Goal: Find specific page/section: Find specific page/section

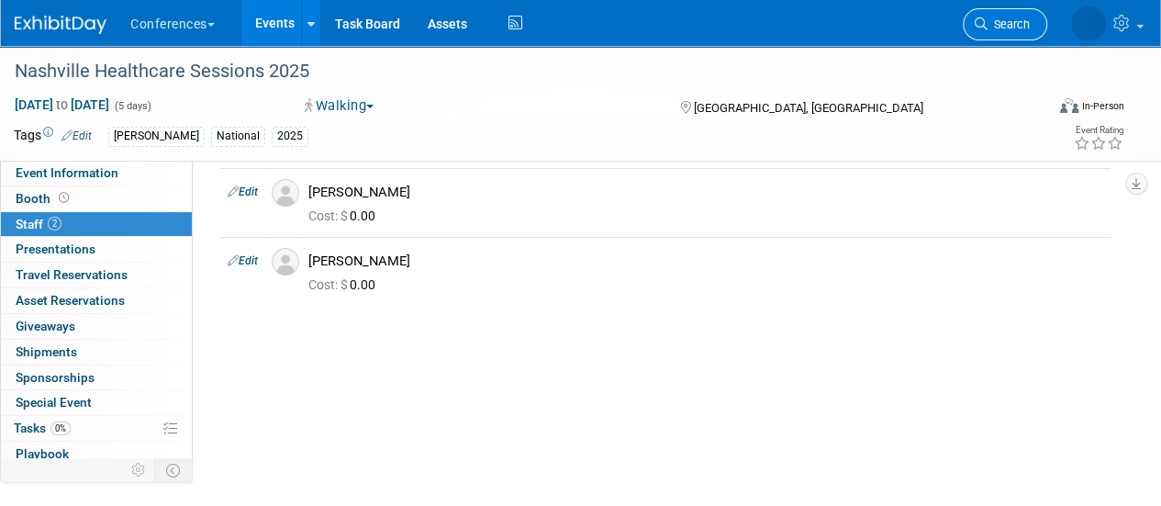
click at [1004, 28] on span "Search" at bounding box center [1008, 24] width 42 height 14
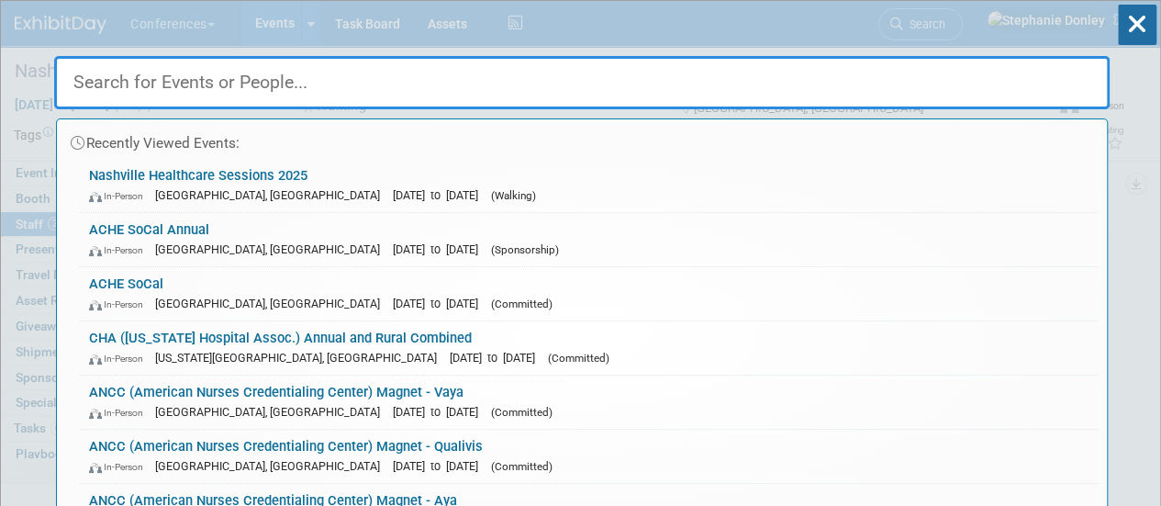
click at [867, 82] on input "text" at bounding box center [581, 82] width 1055 height 53
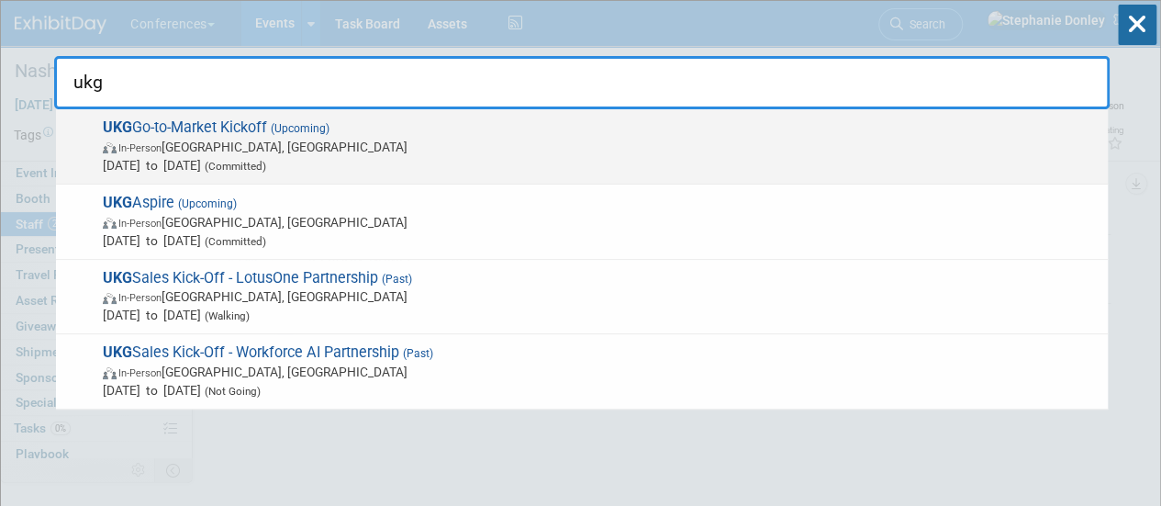
type input "ukg"
click at [226, 136] on span "UKG Go-to-Market Kickoff (Upcoming) In-Person Nashville, TN Oct 6, 2025 to Oct …" at bounding box center [597, 146] width 1001 height 56
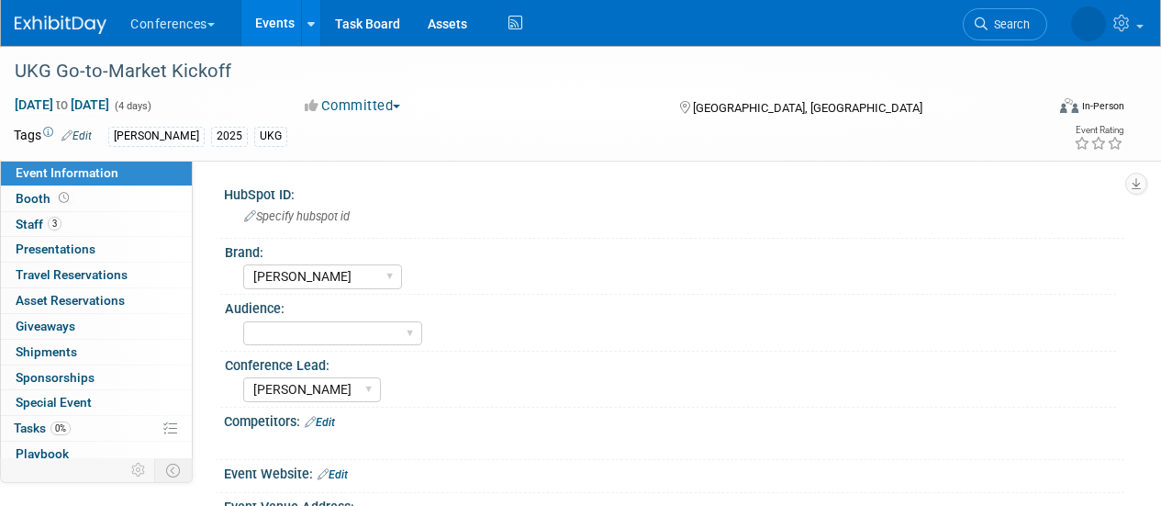
select select "[PERSON_NAME]"
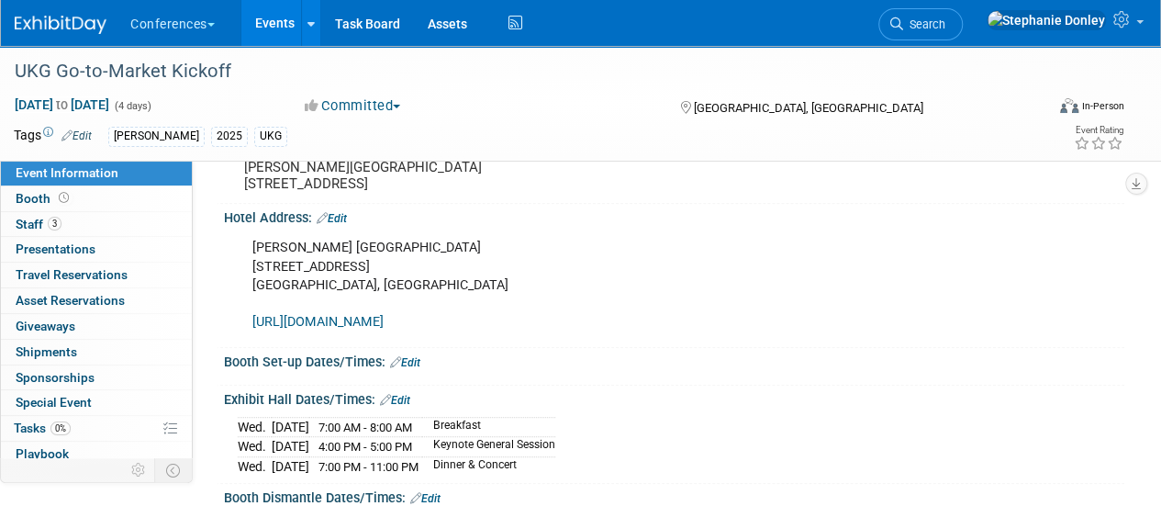
scroll to position [373, 0]
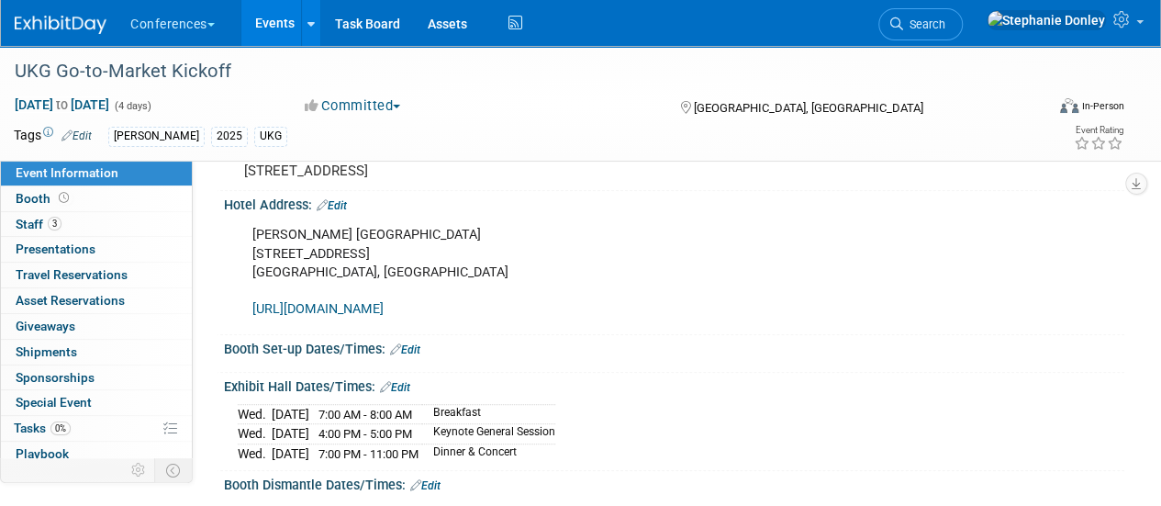
click at [347, 212] on link "Edit" at bounding box center [332, 205] width 30 height 13
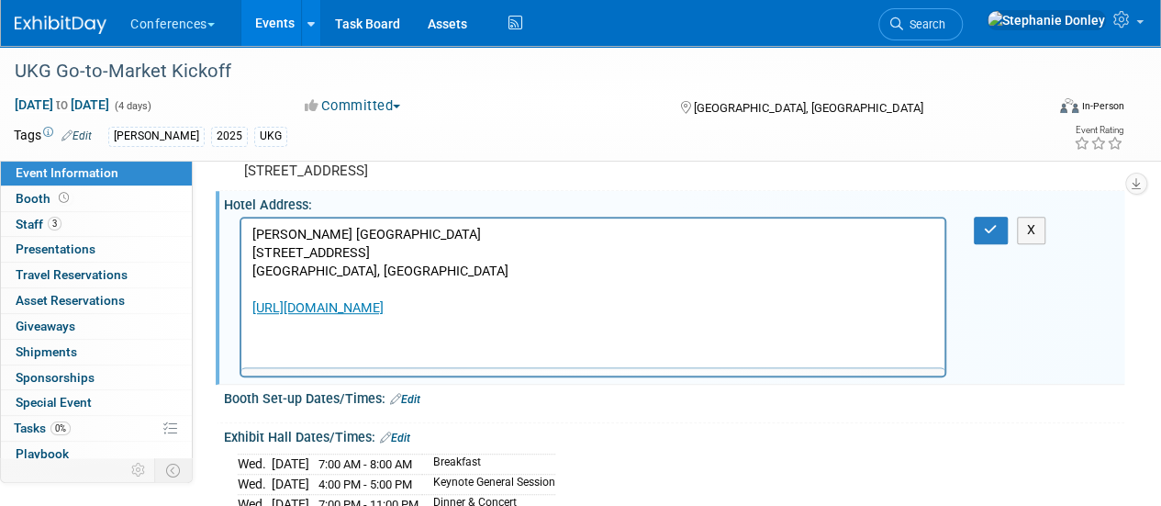
scroll to position [0, 0]
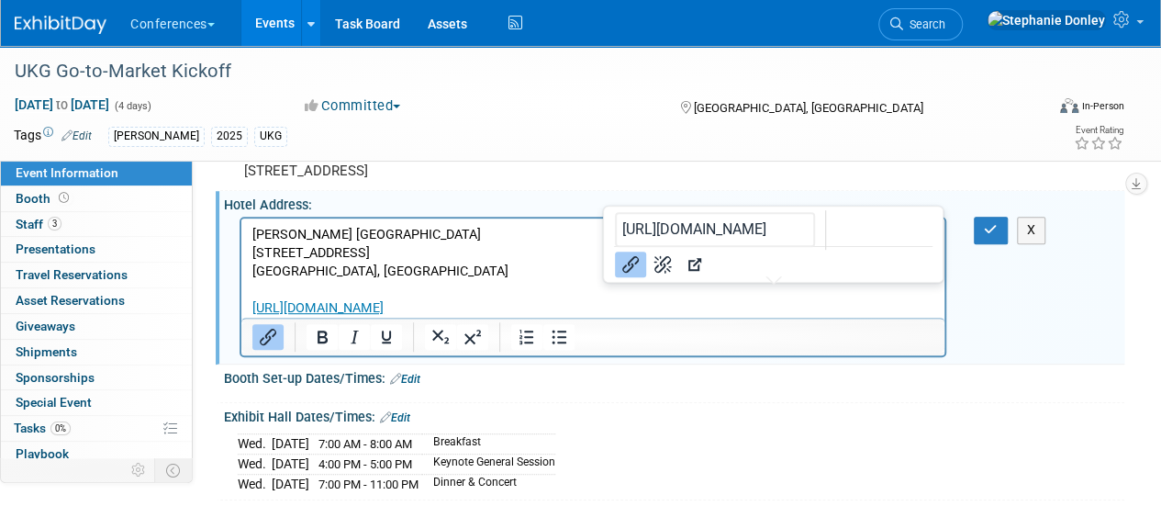
click at [782, 312] on p "[PERSON_NAME] [GEOGRAPHIC_DATA] [STREET_ADDRESS] [URL][DOMAIN_NAME]" at bounding box center [593, 272] width 682 height 92
click at [800, 303] on p "[PERSON_NAME] [GEOGRAPHIC_DATA] [STREET_ADDRESS] [URL][DOMAIN_NAME]﻿" at bounding box center [593, 272] width 682 height 92
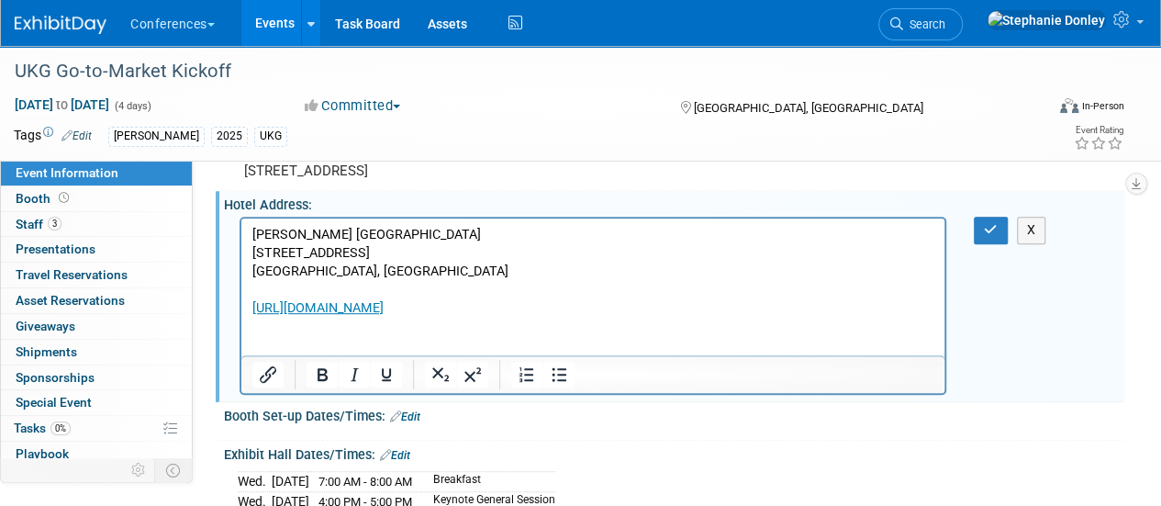
click at [269, 342] on p "Rich Text Area. Press ALT-0 for help." at bounding box center [593, 345] width 682 height 18
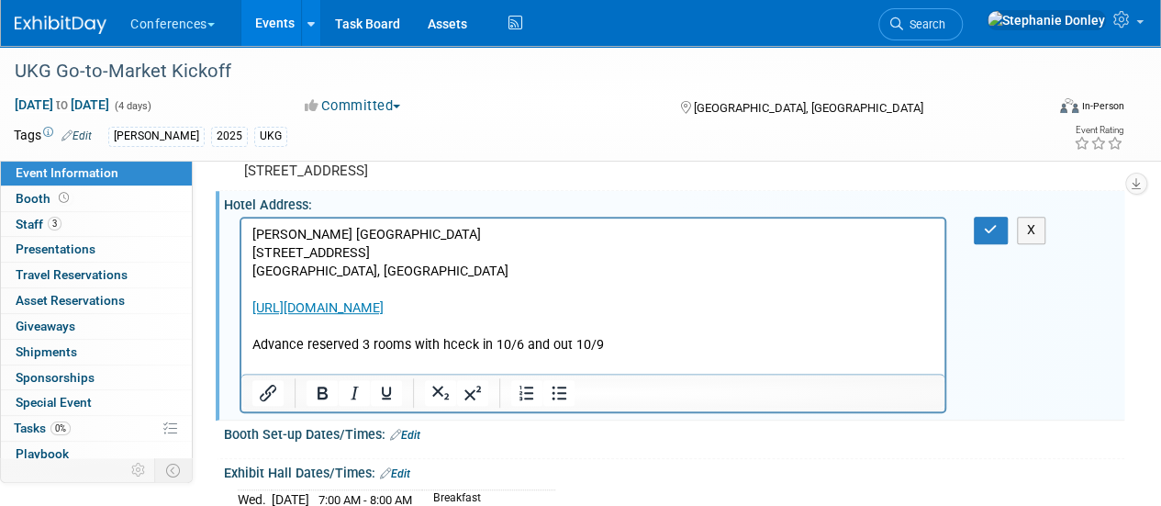
click at [262, 363] on p "Rich Text Area. Press ALT-0 for help." at bounding box center [593, 364] width 682 height 18
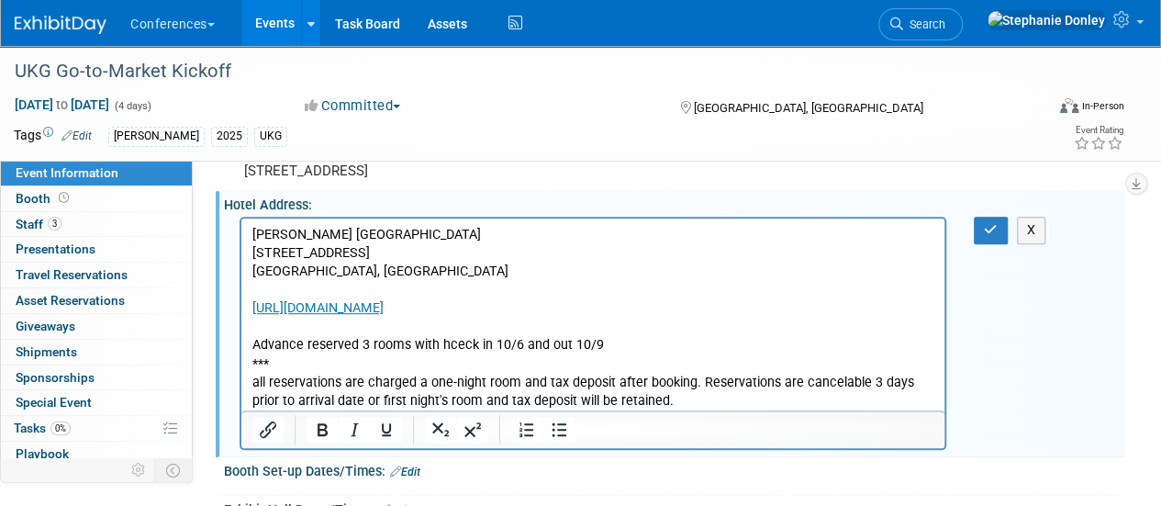
click at [250, 382] on html "[PERSON_NAME][GEOGRAPHIC_DATA] [STREET_ADDRESS] [URL][DOMAIN_NAME] Advance rese…" at bounding box center [592, 314] width 703 height 192
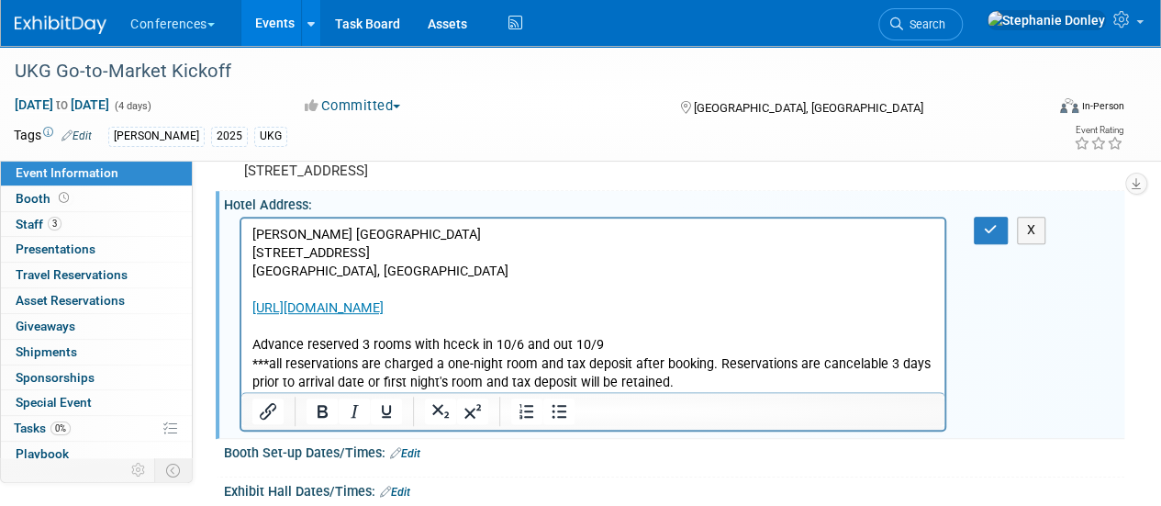
click at [603, 350] on p "Advance reserved 3 rooms with hceck in 10/6 and out 10/9" at bounding box center [593, 345] width 682 height 18
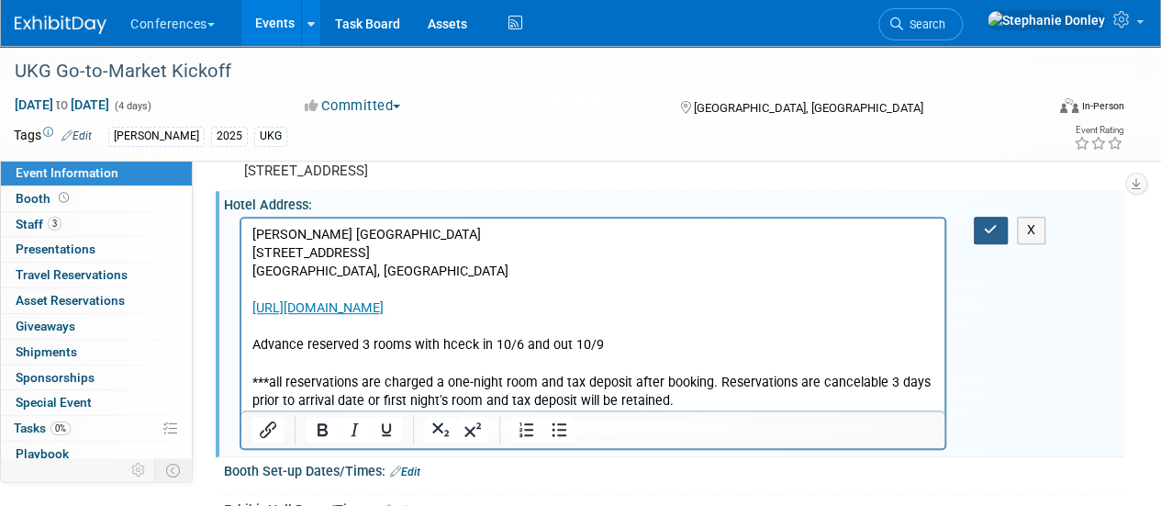
click at [995, 236] on icon "button" at bounding box center [991, 229] width 14 height 13
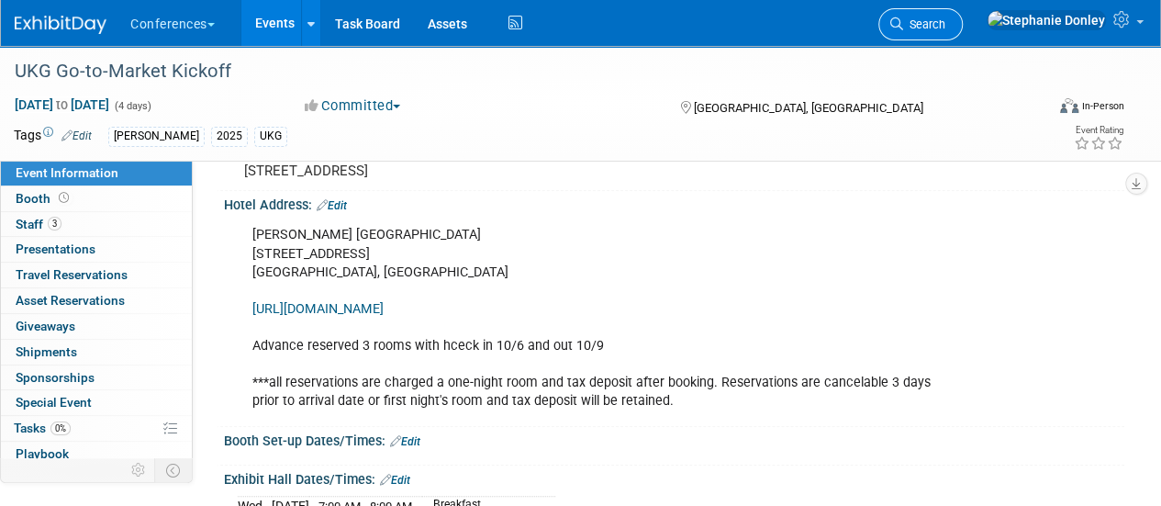
click at [962, 32] on link "Search" at bounding box center [920, 24] width 84 height 32
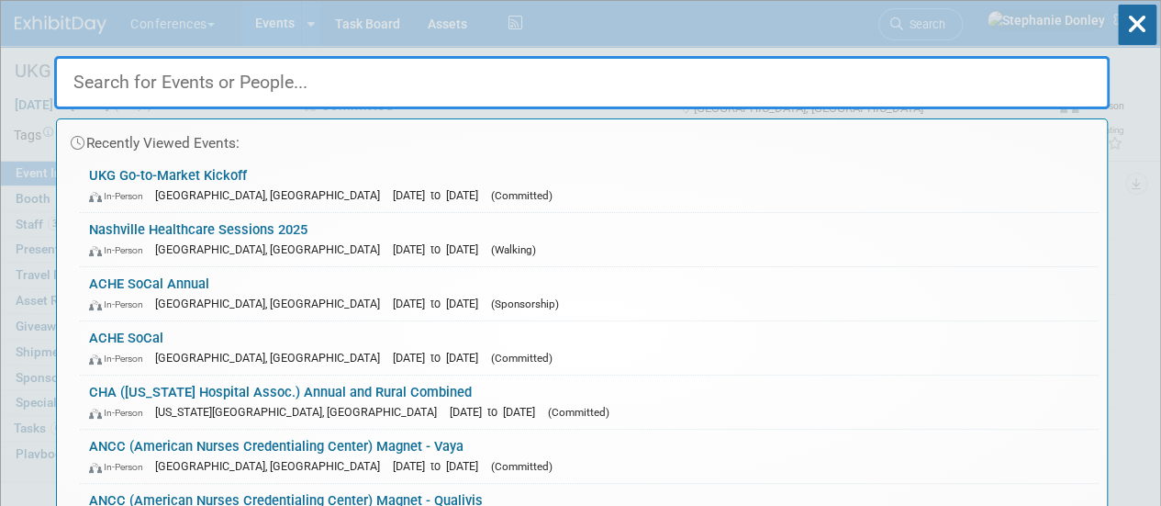
click at [896, 82] on input "text" at bounding box center [581, 82] width 1055 height 53
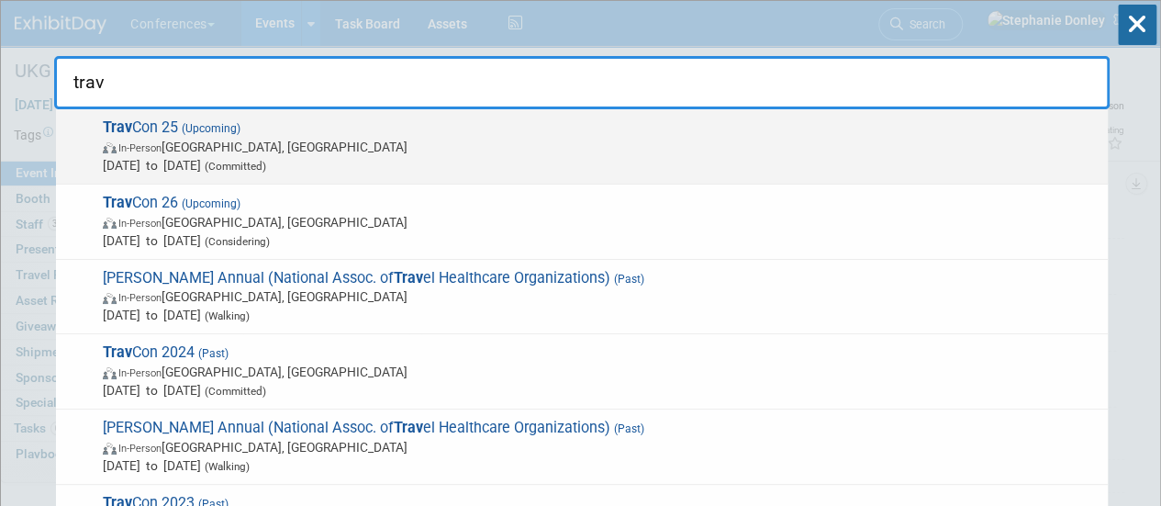
type input "trav"
click at [194, 128] on span "(Upcoming)" at bounding box center [209, 128] width 62 height 13
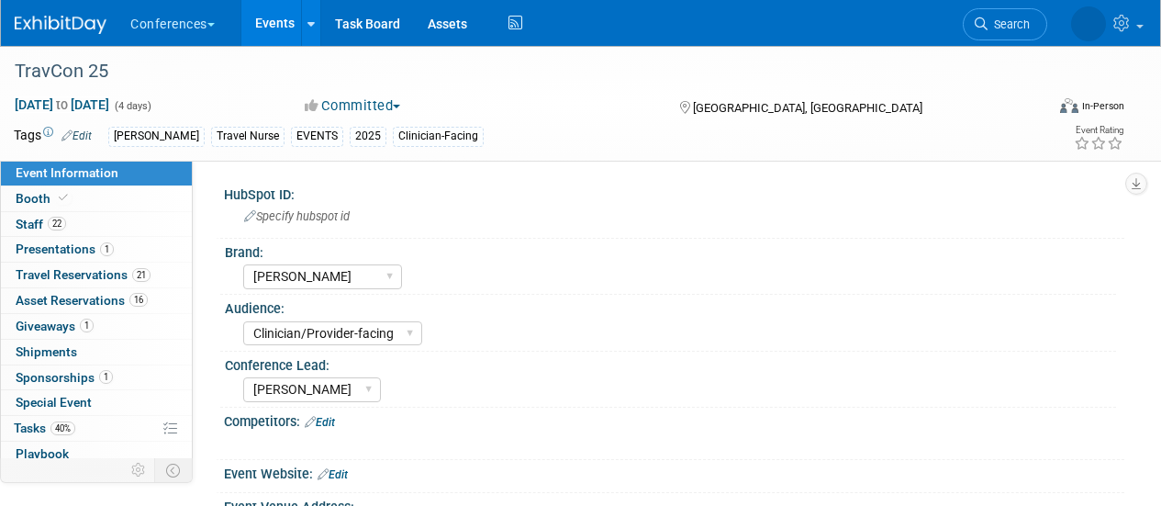
select select "[PERSON_NAME]"
select select "Clinician/Provider-facing"
select select "[PERSON_NAME]"
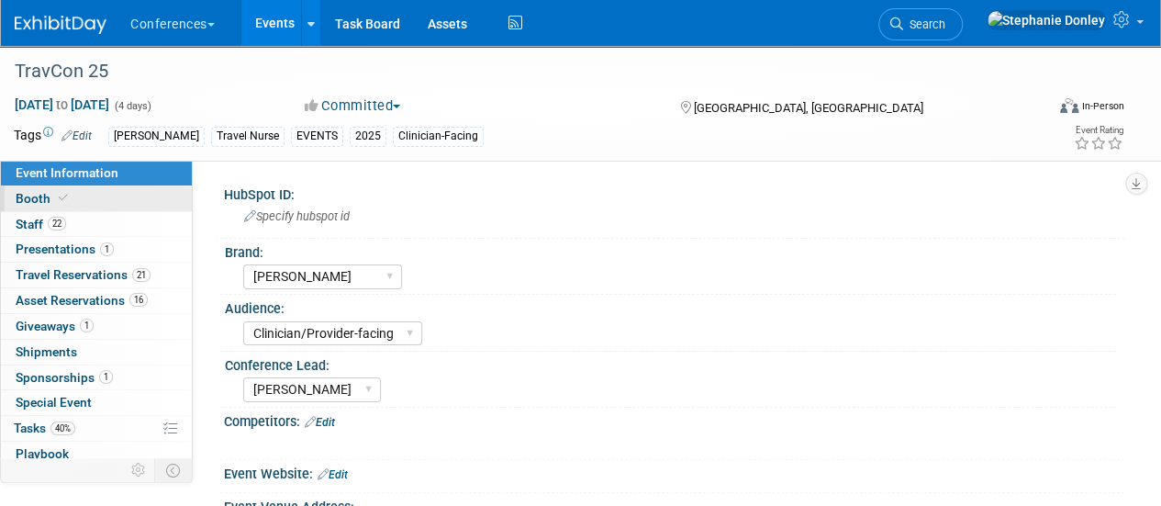
click at [48, 194] on span "Booth" at bounding box center [44, 198] width 56 height 15
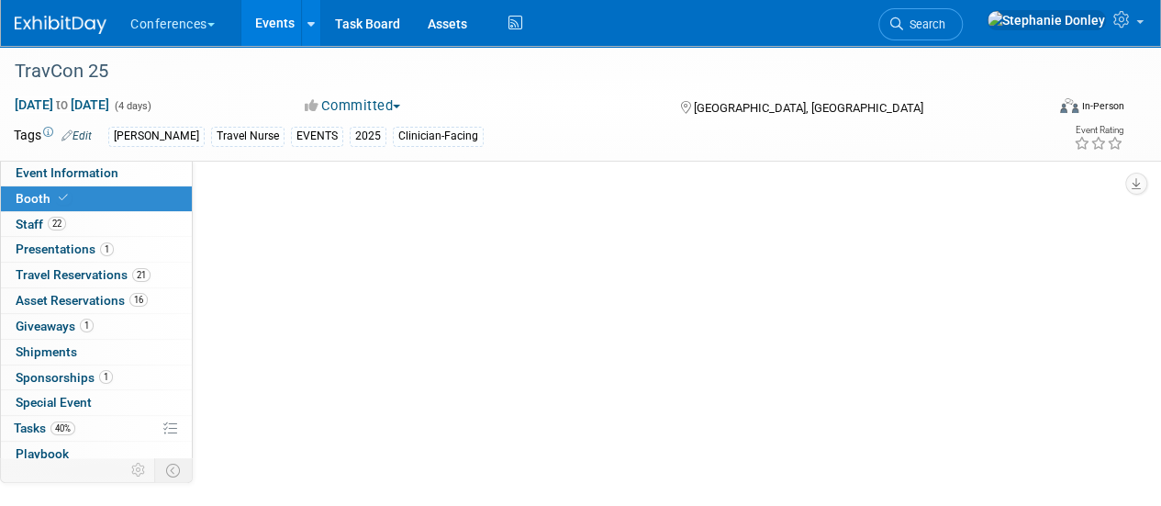
select select "20'x20'"
select select "Yes"
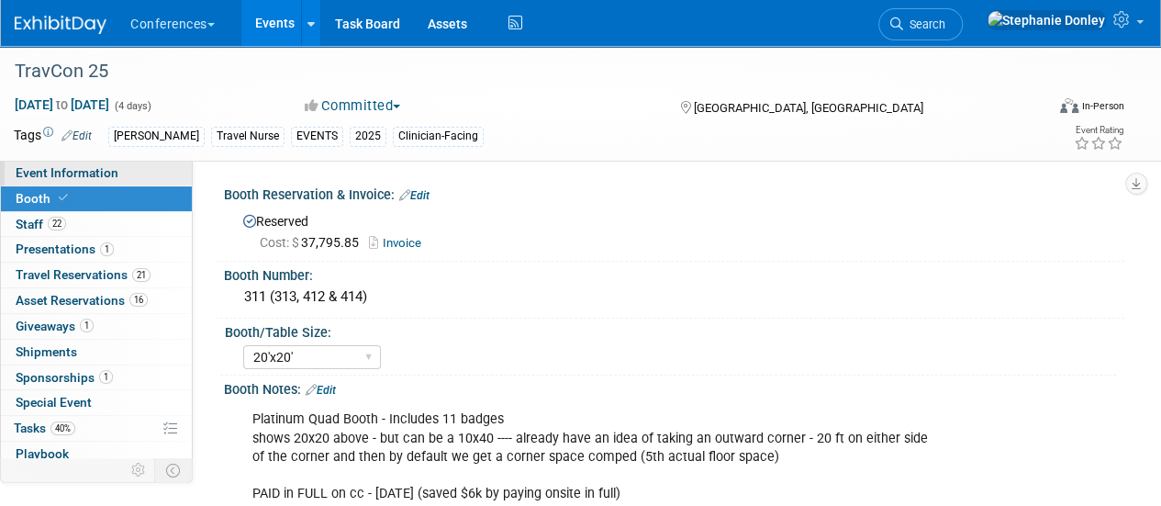
click at [35, 175] on span "Event Information" at bounding box center [67, 172] width 103 height 15
select select "[PERSON_NAME]"
select select "Clinician/Provider-facing"
select select "[PERSON_NAME]"
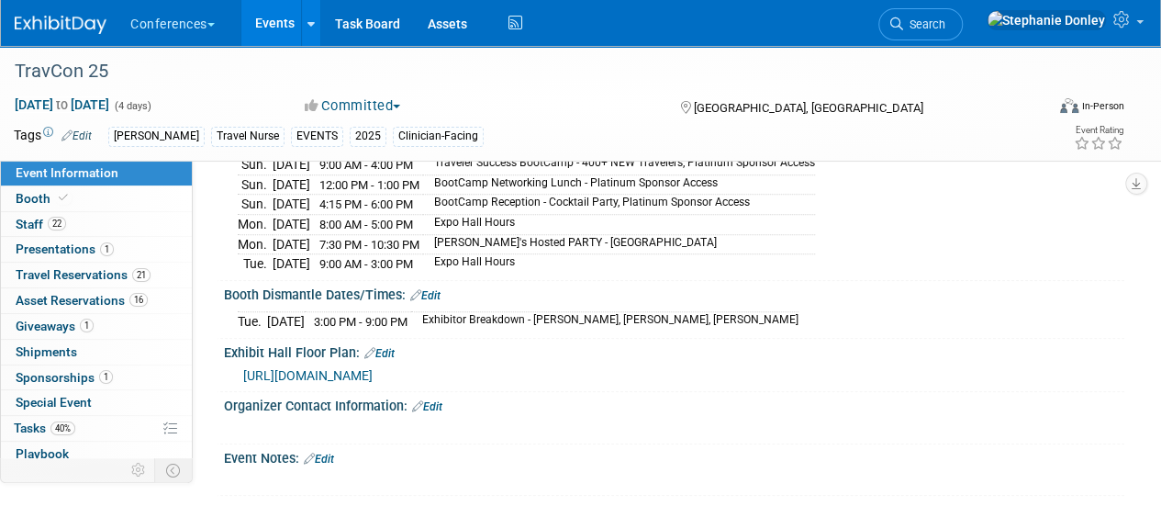
scroll to position [644, 0]
